Goal: Information Seeking & Learning: Learn about a topic

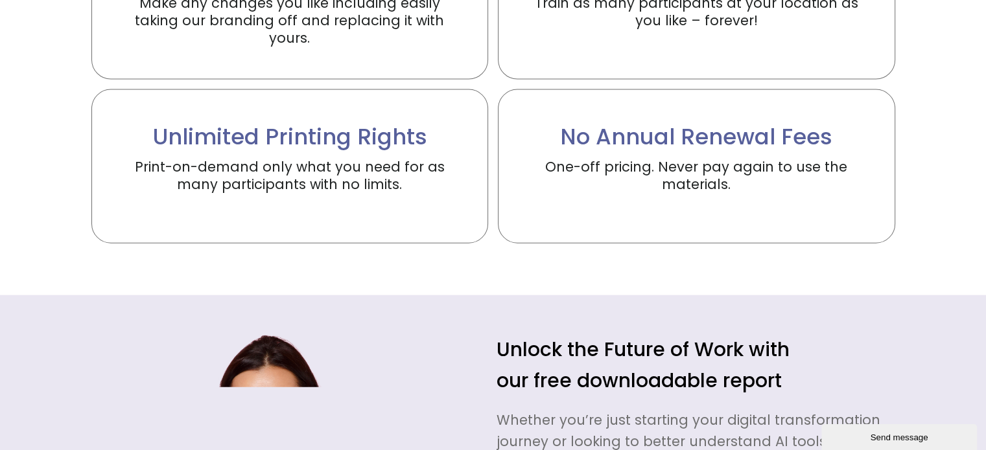
scroll to position [3154, 0]
